Goal: Task Accomplishment & Management: Manage account settings

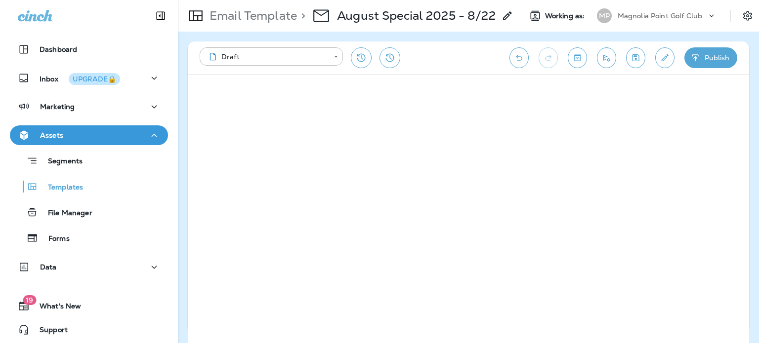
click at [269, 13] on p "Email Template" at bounding box center [250, 15] width 91 height 15
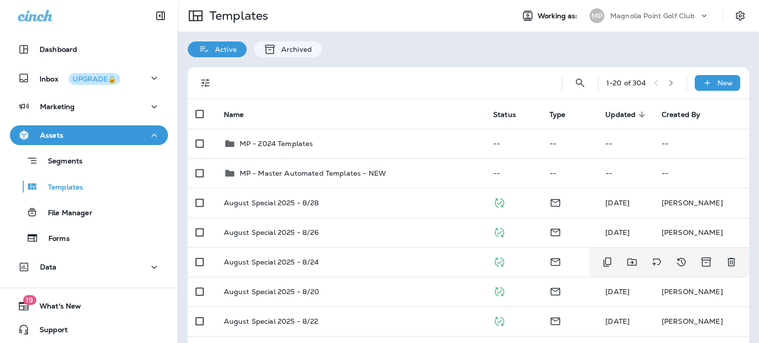
click at [386, 268] on td "August Special 2025 - 8/24" at bounding box center [350, 262] width 269 height 30
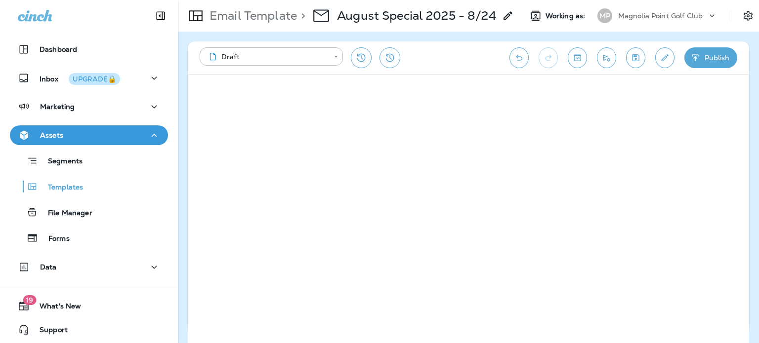
click at [634, 63] on button "Save" at bounding box center [635, 57] width 19 height 21
click at [697, 57] on icon "button" at bounding box center [695, 58] width 10 height 10
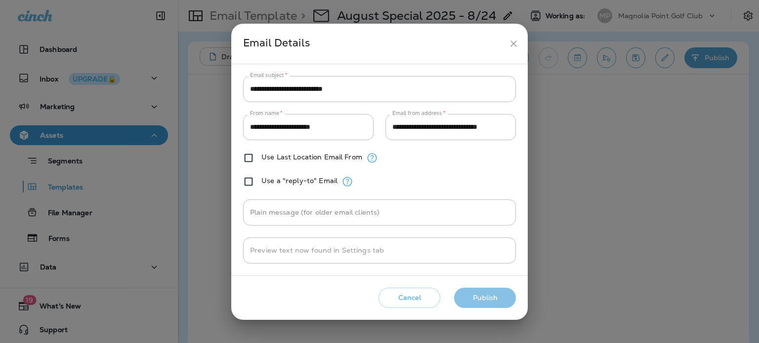
click at [494, 290] on button "Publish" at bounding box center [485, 298] width 62 height 20
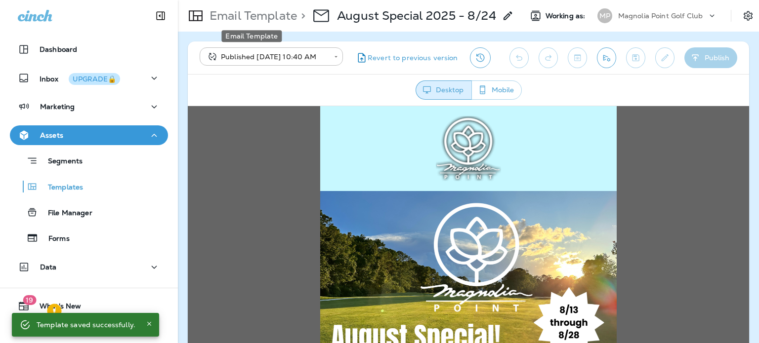
click at [272, 15] on p "Email Template" at bounding box center [250, 15] width 91 height 15
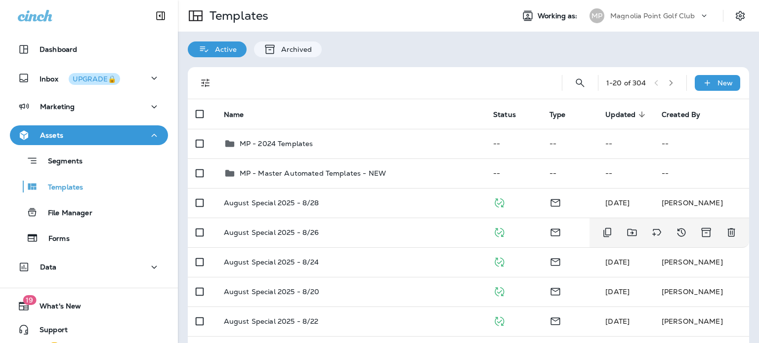
click at [371, 229] on div "August Special 2025 - 8/26" at bounding box center [350, 233] width 253 height 8
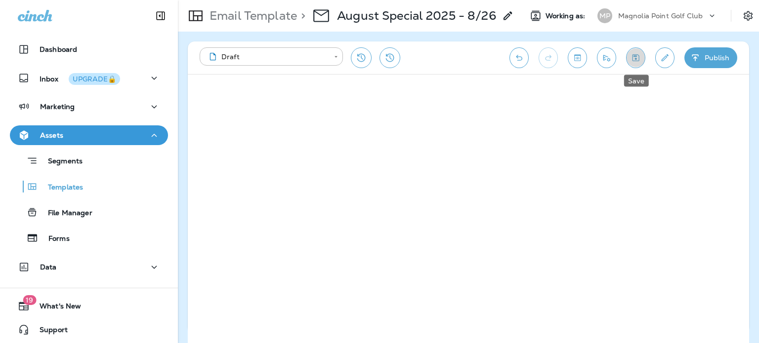
click at [638, 62] on icon "Save" at bounding box center [635, 58] width 10 height 10
click at [719, 59] on button "Publish" at bounding box center [710, 57] width 53 height 21
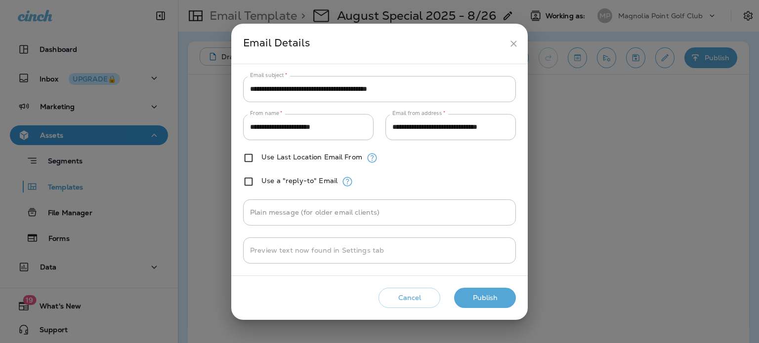
click at [503, 299] on button "Publish" at bounding box center [485, 298] width 62 height 20
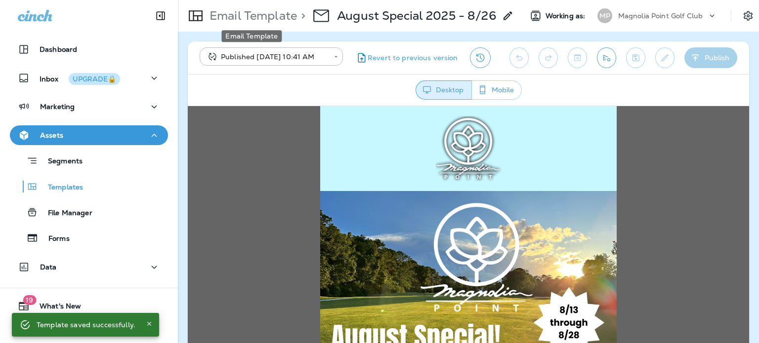
click at [249, 11] on p "Email Template" at bounding box center [250, 15] width 91 height 15
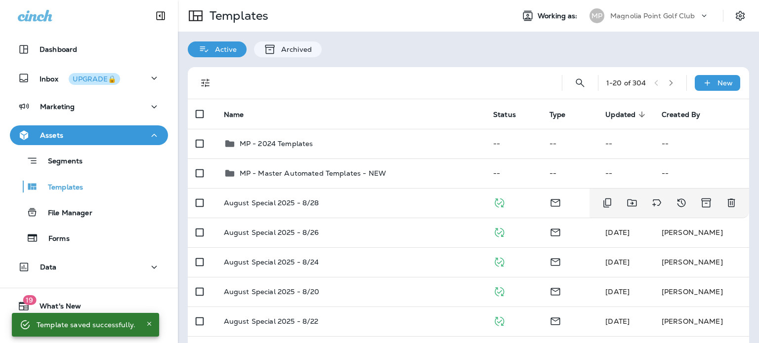
click at [360, 199] on div "August Special 2025 - 8/28" at bounding box center [350, 203] width 253 height 8
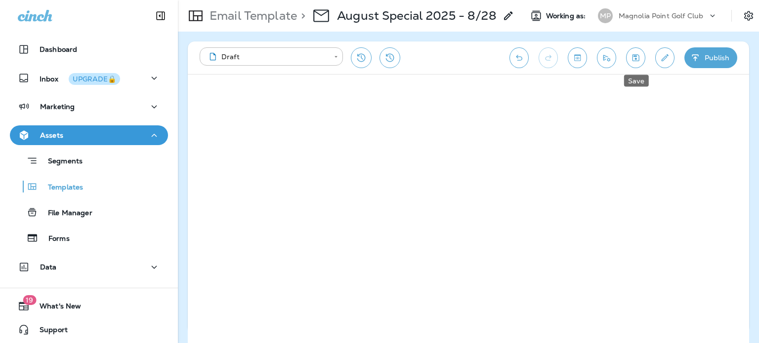
click at [626, 57] on button "Save" at bounding box center [635, 57] width 19 height 21
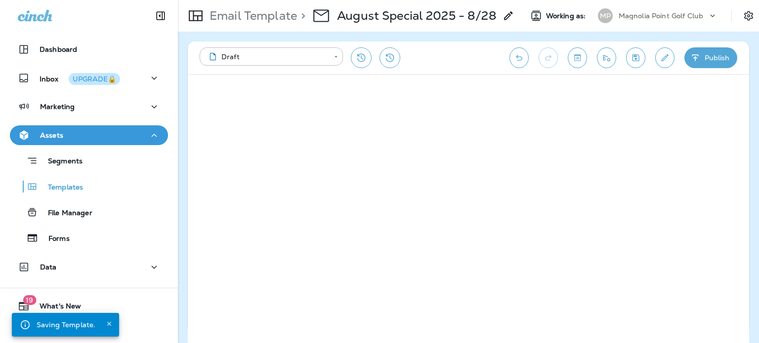
click at [702, 56] on button "Publish" at bounding box center [710, 57] width 53 height 21
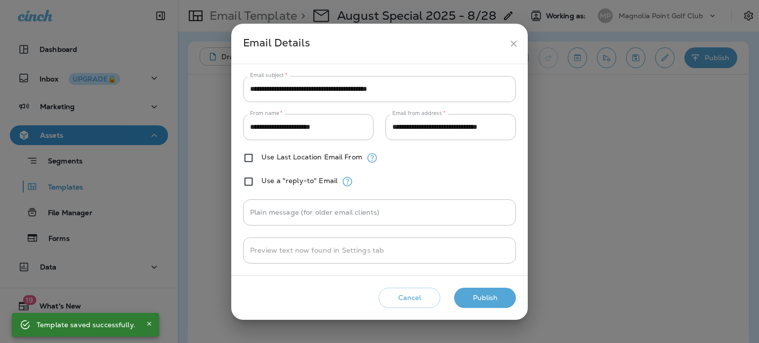
click at [496, 300] on button "Publish" at bounding box center [485, 298] width 62 height 20
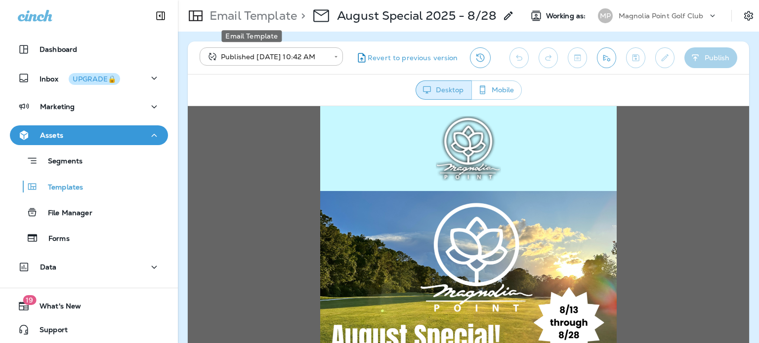
drag, startPoint x: 235, startPoint y: 20, endPoint x: 139, endPoint y: 19, distance: 95.8
click at [235, 20] on p "Email Template" at bounding box center [250, 15] width 91 height 15
